Goal: Task Accomplishment & Management: Use online tool/utility

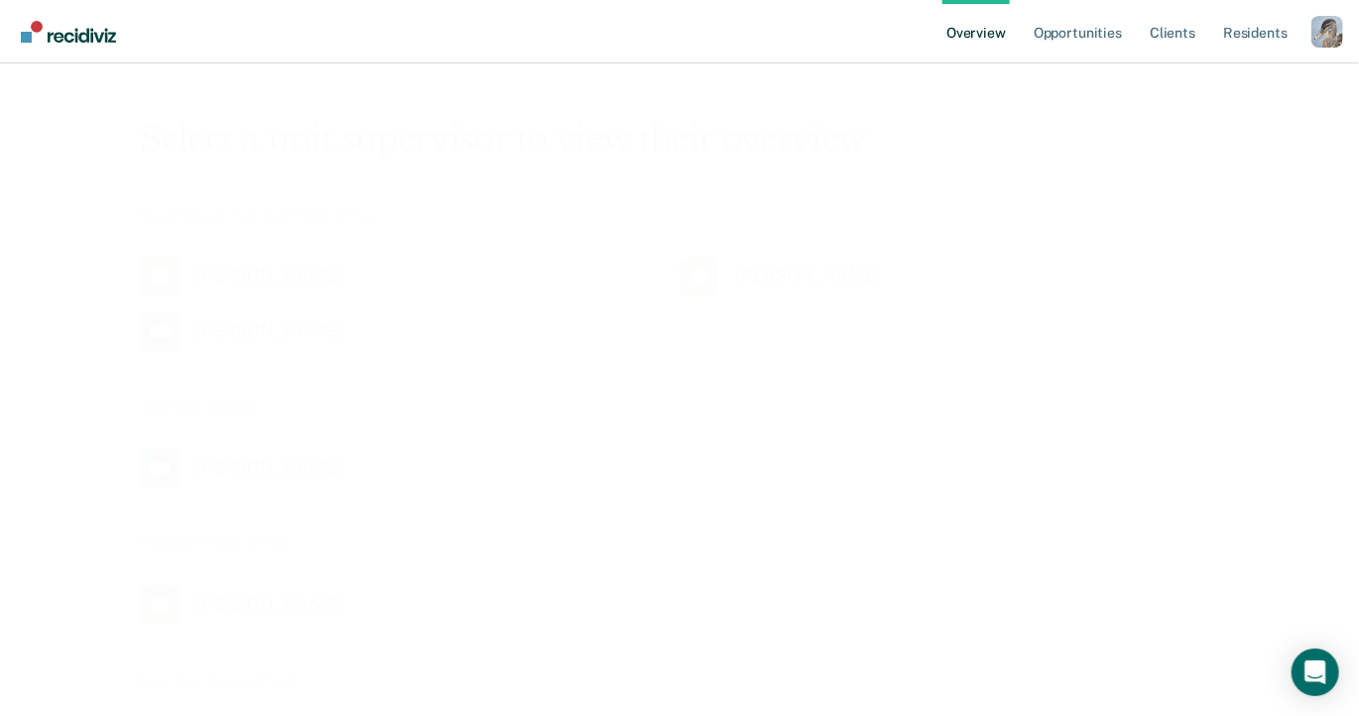
click at [1343, 21] on div "Overview Opportunities Client s Resident s Profile How it works Log Out" at bounding box center [679, 32] width 1359 height 64
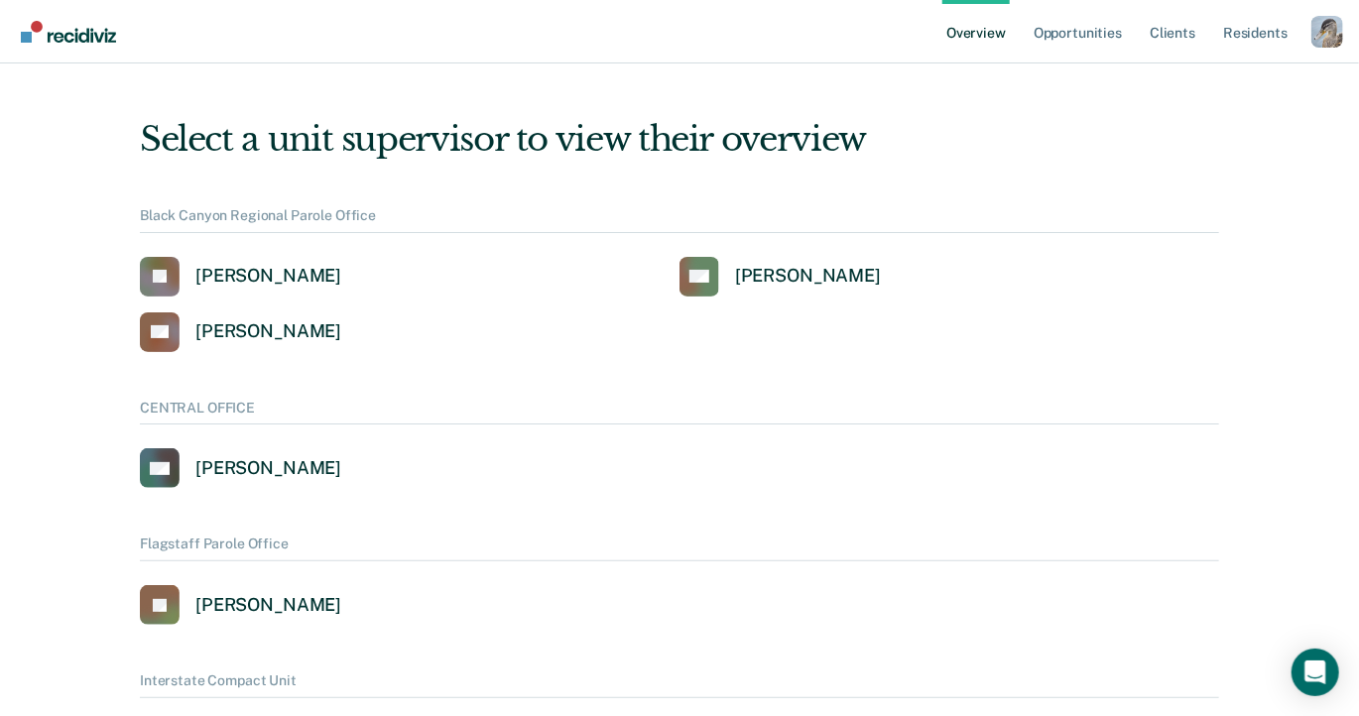
click at [1339, 19] on div "Profile dropdown button" at bounding box center [1328, 32] width 32 height 32
click at [1222, 89] on link "Profile" at bounding box center [1248, 90] width 128 height 17
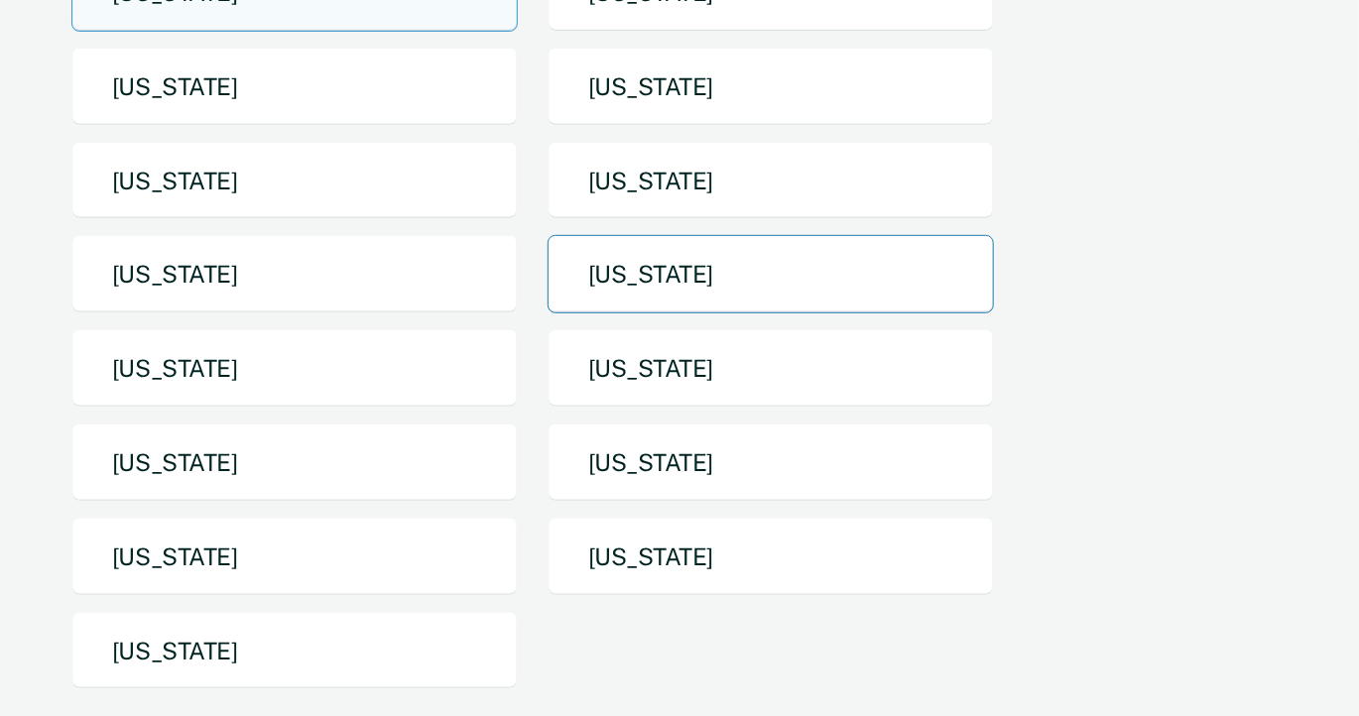
scroll to position [397, 0]
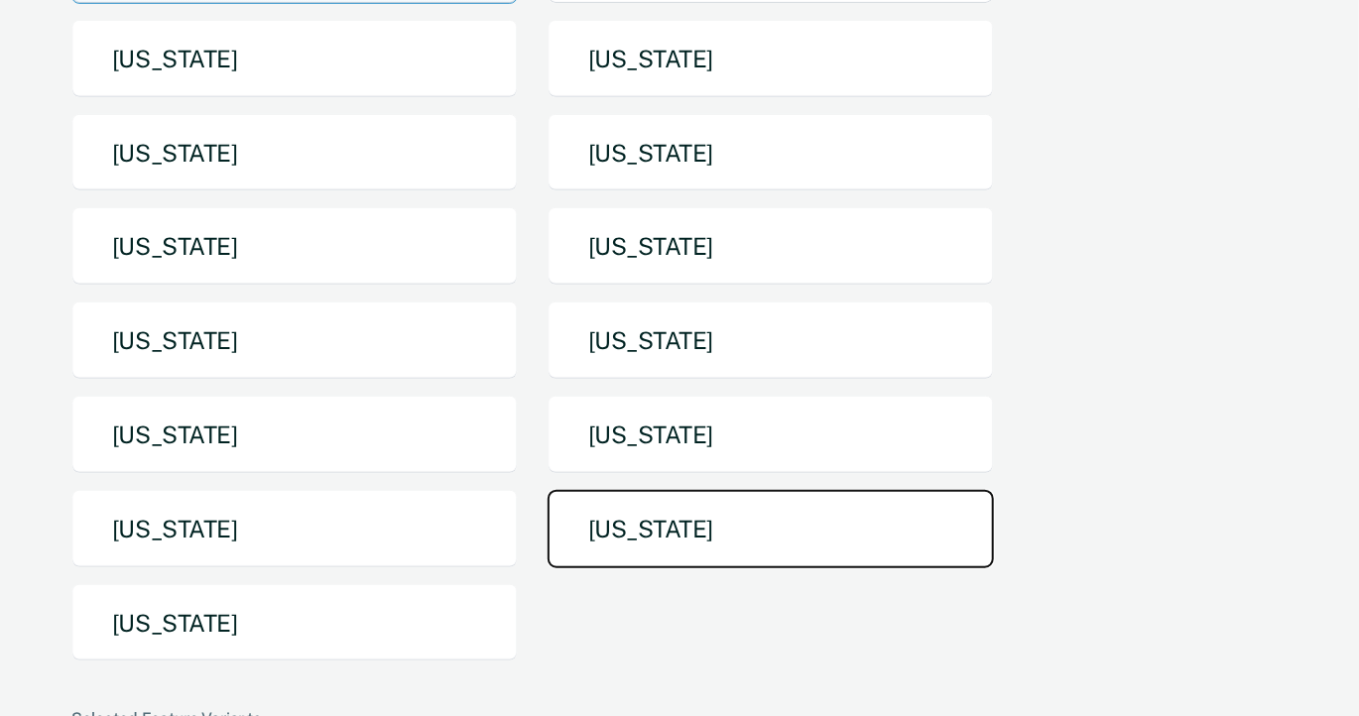
click at [640, 490] on button "Texas" at bounding box center [771, 529] width 447 height 78
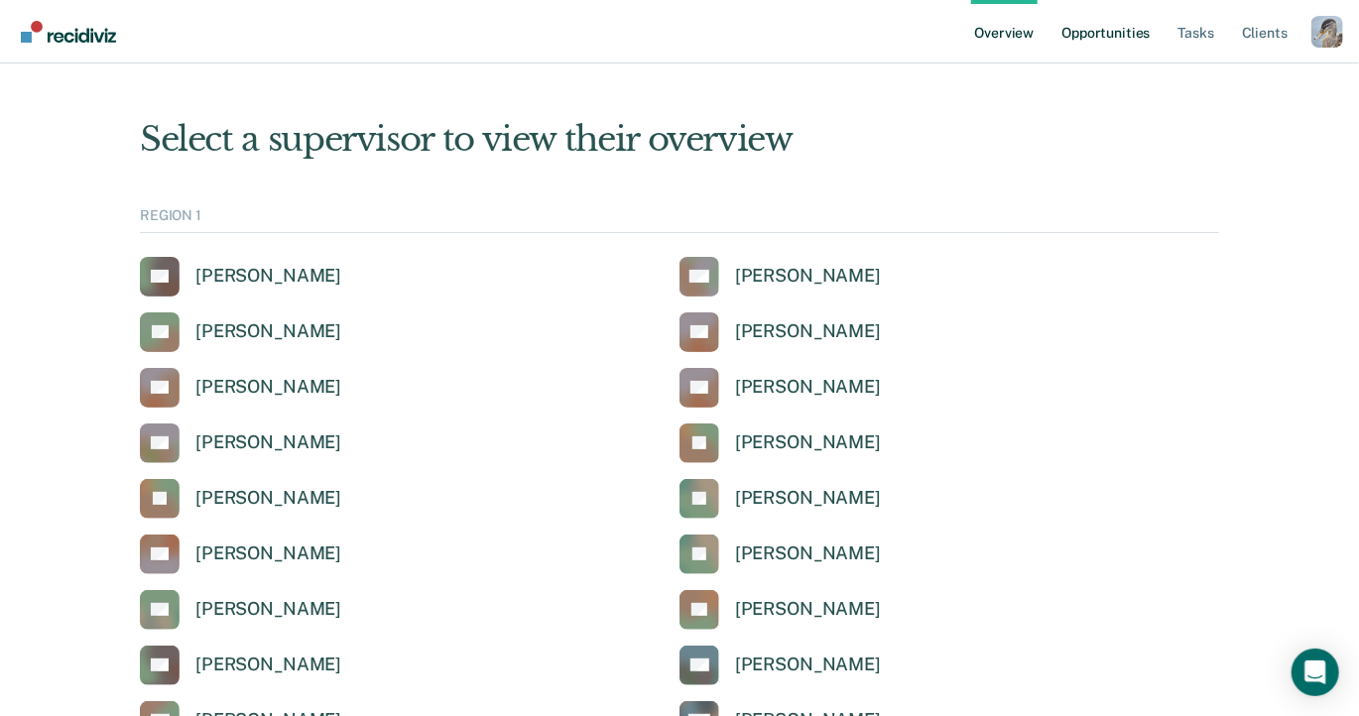
click at [1136, 38] on link "Opportunities" at bounding box center [1106, 32] width 96 height 64
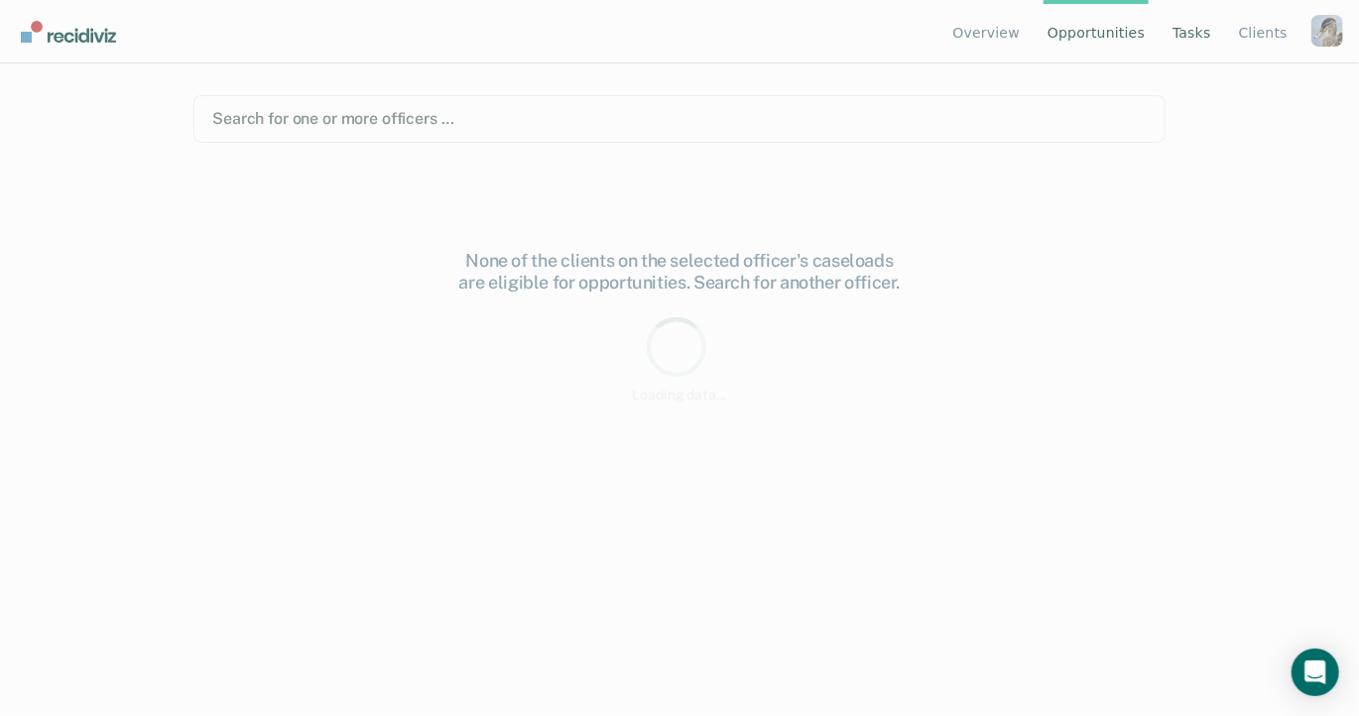
click at [1197, 35] on link "Tasks" at bounding box center [1192, 32] width 47 height 64
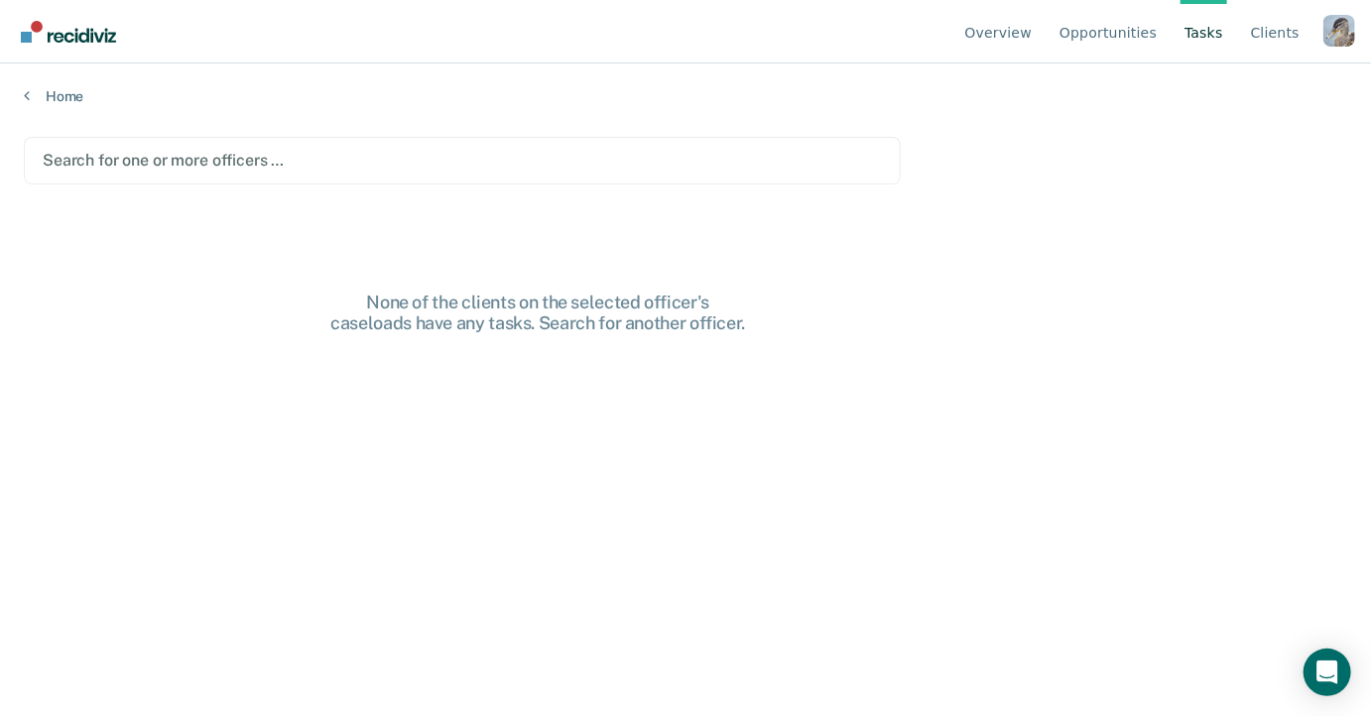
click at [497, 150] on div at bounding box center [462, 160] width 839 height 23
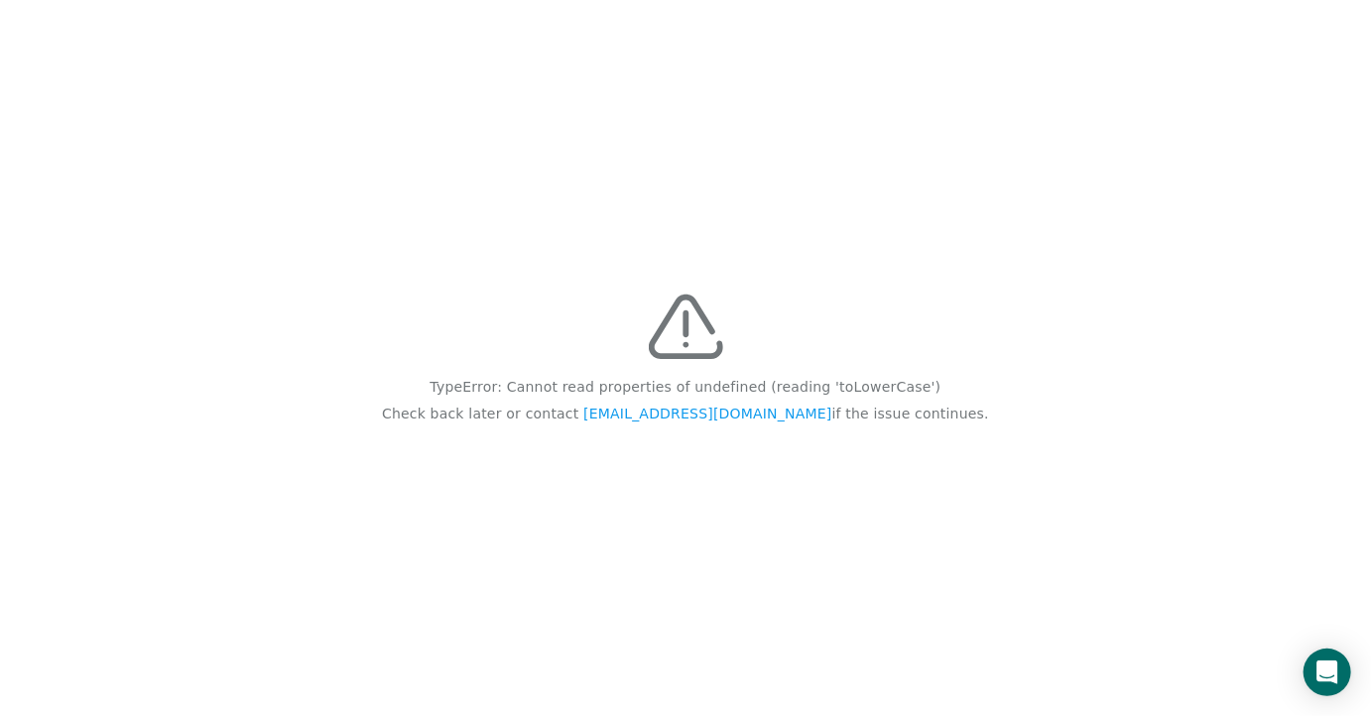
click at [311, 405] on div "TypeError: Cannot read properties of undefined (reading 'toLowerCase') Check ba…" at bounding box center [685, 358] width 1371 height 716
